Goal: Book appointment/travel/reservation

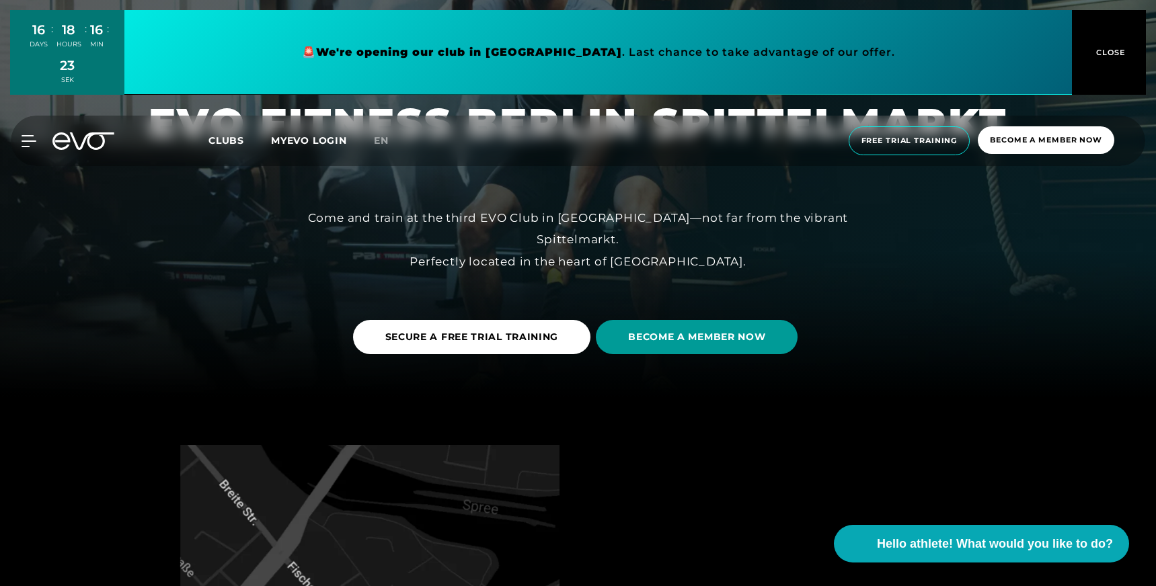
scroll to position [189, 0]
click at [653, 346] on span "BECOME A MEMBER NOW" at bounding box center [697, 336] width 202 height 34
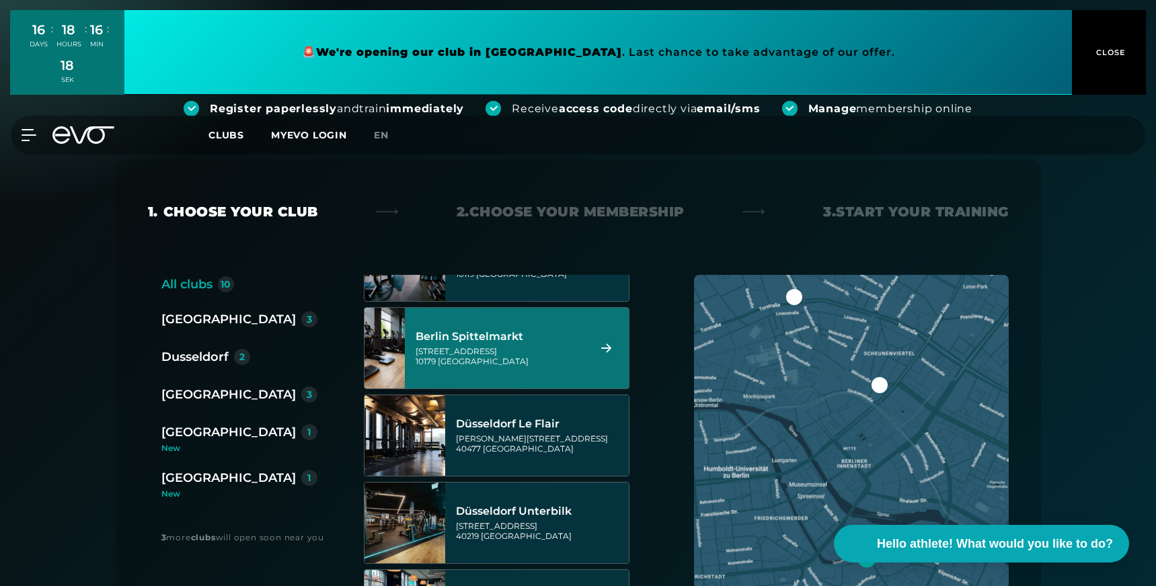
scroll to position [144, 0]
click at [525, 356] on div "[STREET_ADDRESS]" at bounding box center [499, 355] width 169 height 20
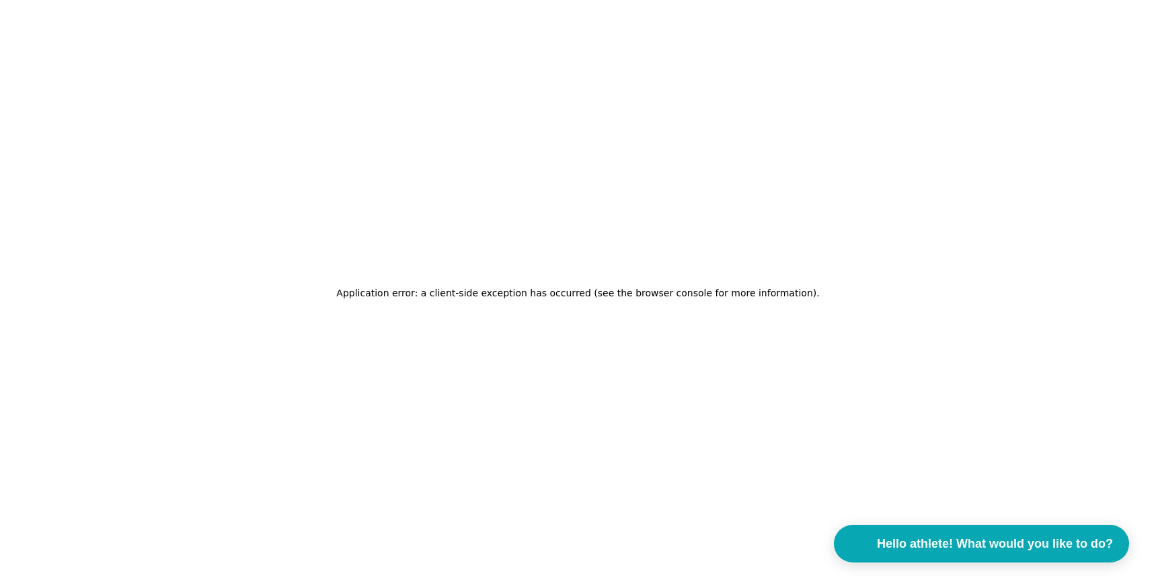
scroll to position [0, 0]
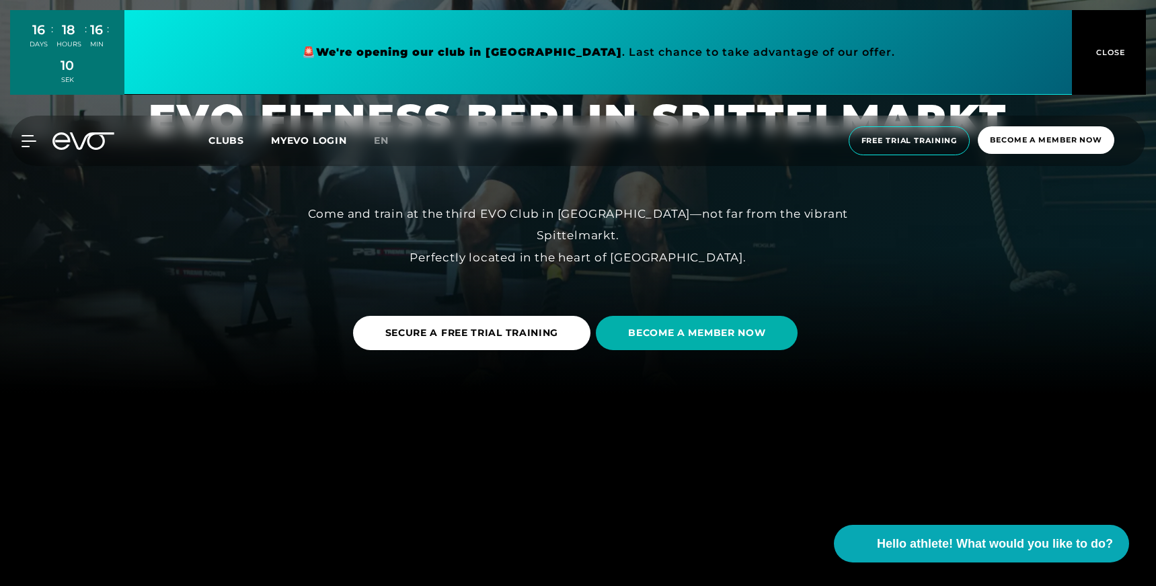
scroll to position [199, 0]
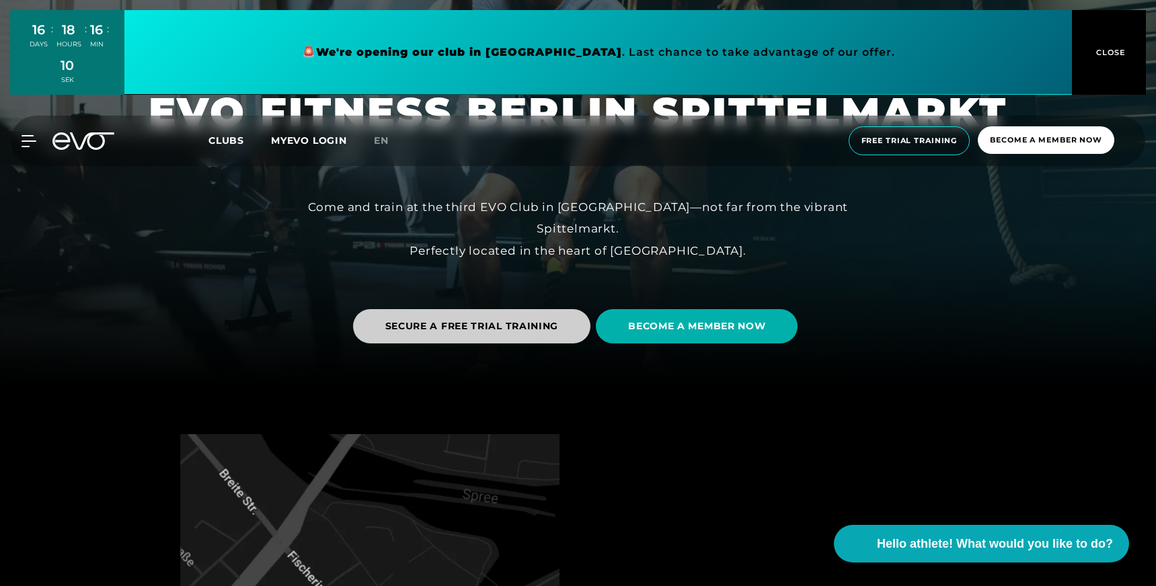
click at [436, 327] on font "SECURE A FREE TRIAL TRAINING" at bounding box center [471, 326] width 173 height 12
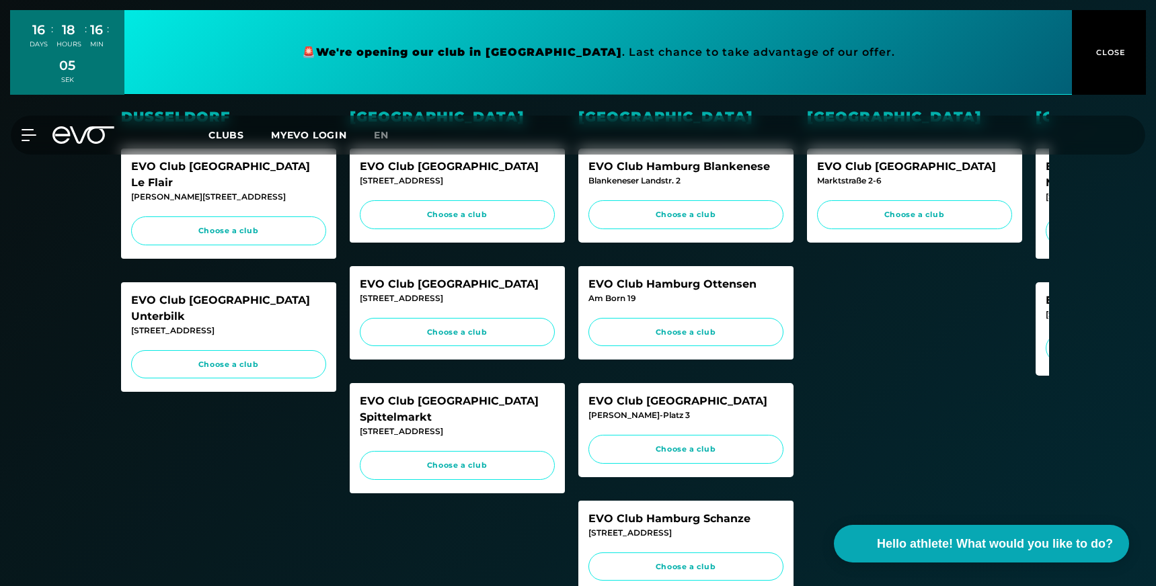
scroll to position [389, 0]
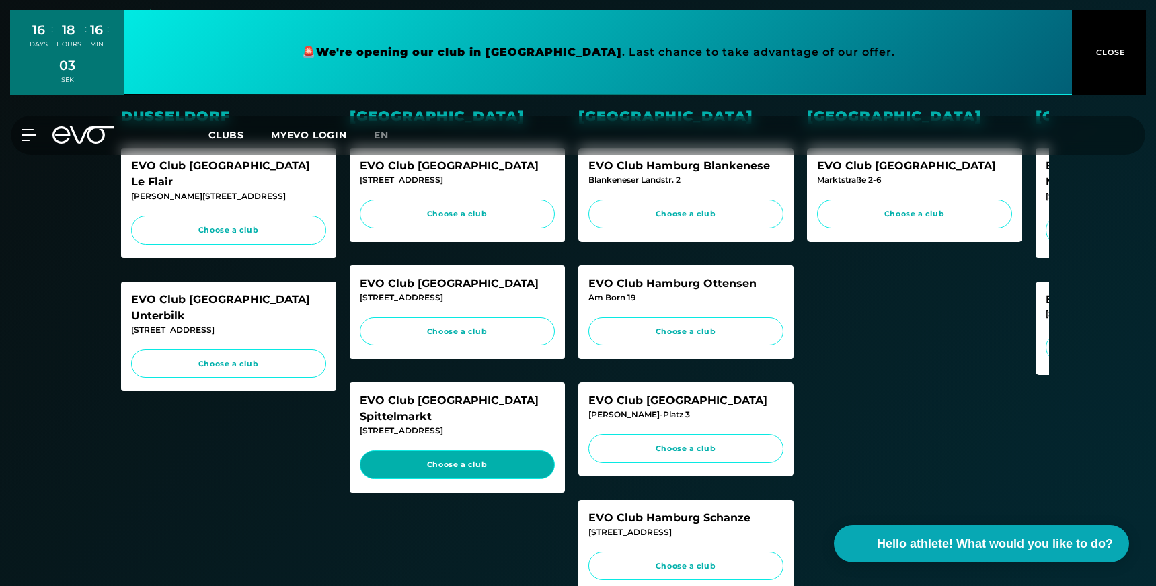
click at [424, 459] on span "Choose a club" at bounding box center [456, 464] width 169 height 11
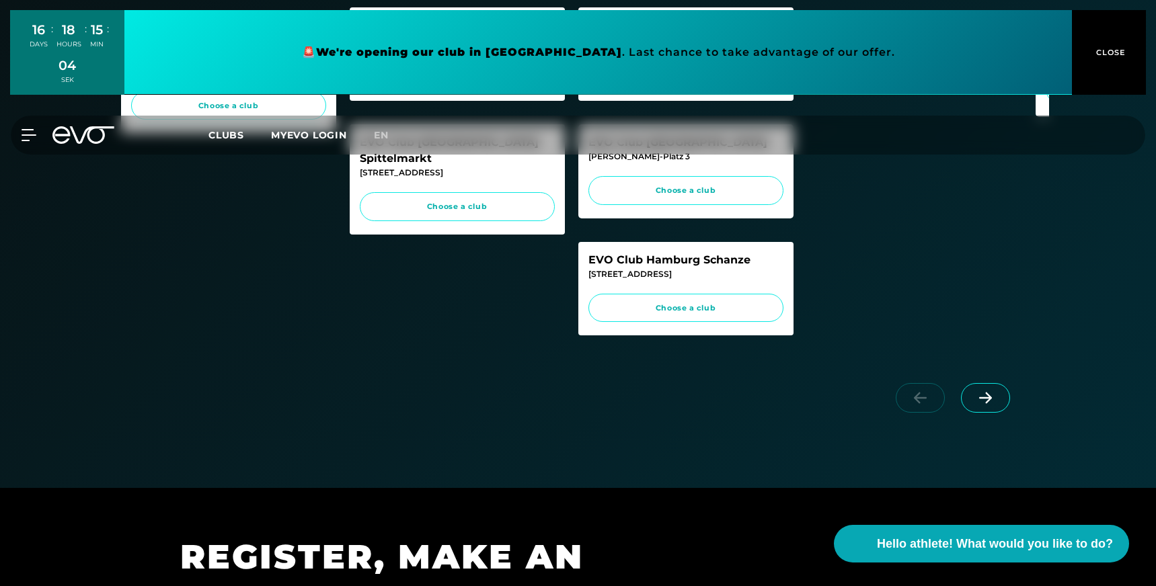
scroll to position [635, 0]
